Goal: Obtain resource: Obtain resource

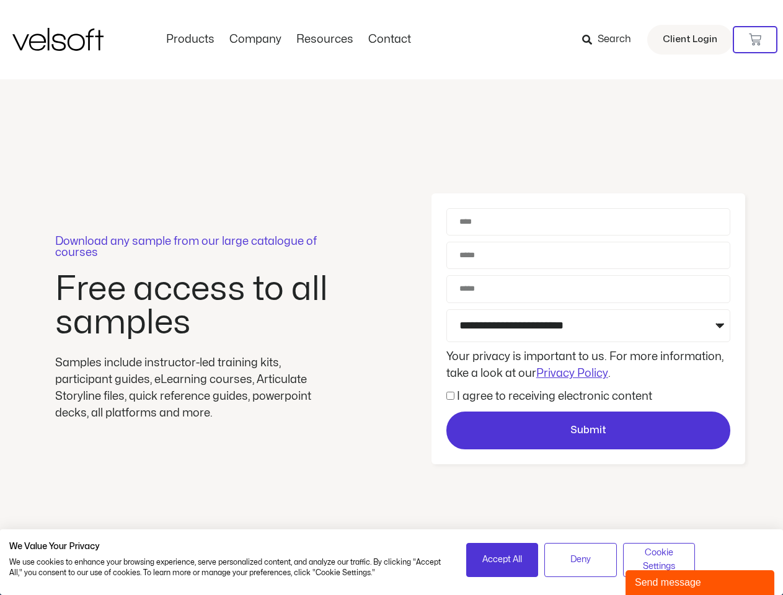
click at [391, 298] on div "Download any sample from our large catalogue of courses Free access to all samp…" at bounding box center [391, 329] width 783 height 500
click at [755, 40] on icon at bounding box center [755, 39] width 12 height 12
click at [502, 560] on span "Accept All" at bounding box center [502, 560] width 40 height 14
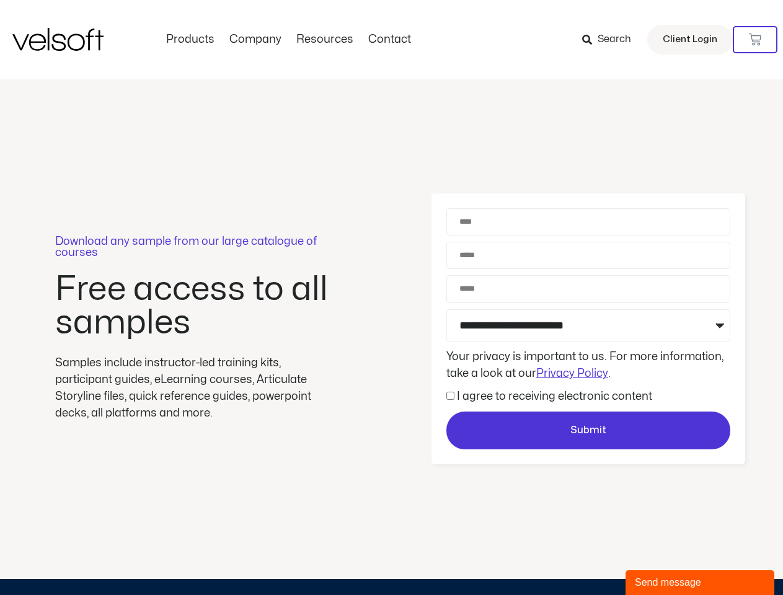
click at [580, 560] on div "Download any sample from our large catalogue of courses Free access to all samp…" at bounding box center [391, 329] width 783 height 500
click at [659, 560] on div "Download any sample from our large catalogue of courses Free access to all samp…" at bounding box center [391, 329] width 783 height 500
click at [700, 583] on div "Send message" at bounding box center [700, 582] width 130 height 15
